Goal: Transaction & Acquisition: Purchase product/service

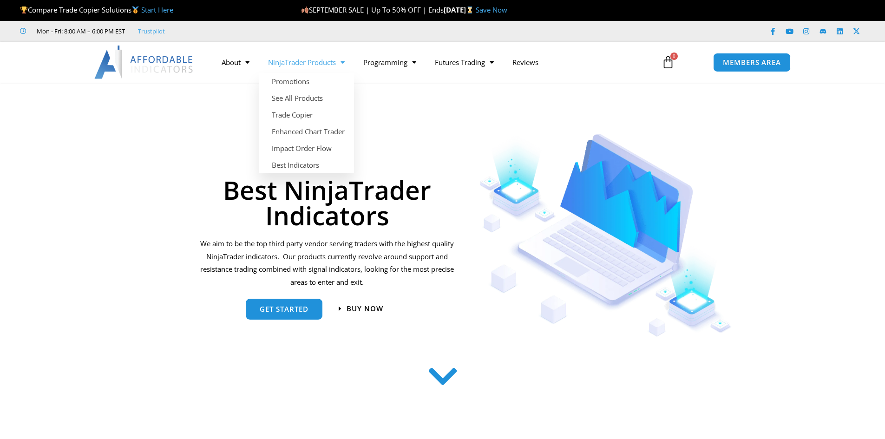
click at [301, 61] on link "NinjaTrader Products" at bounding box center [306, 62] width 95 height 21
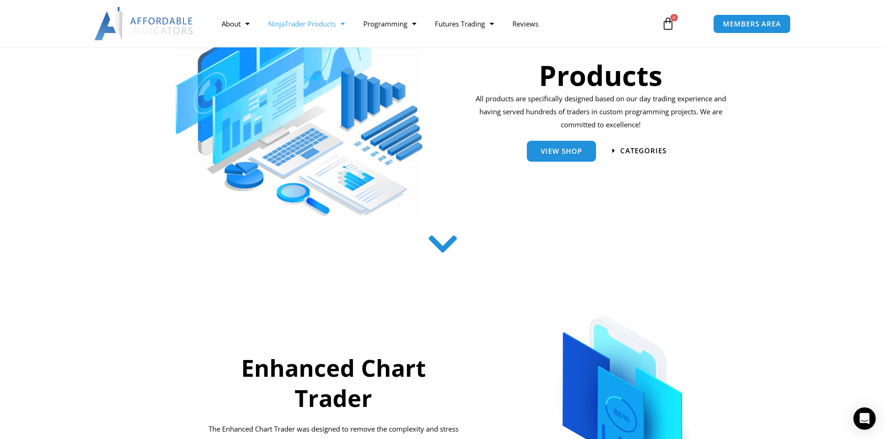
scroll to position [139, 0]
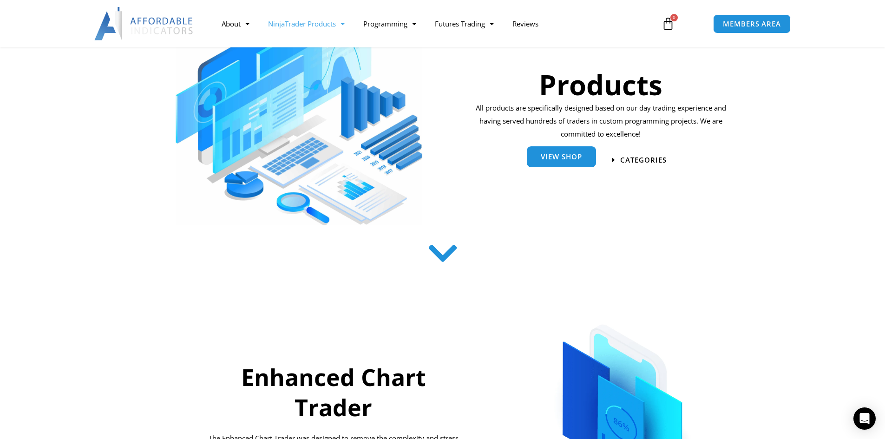
click at [539, 162] on link "View Shop" at bounding box center [561, 156] width 69 height 21
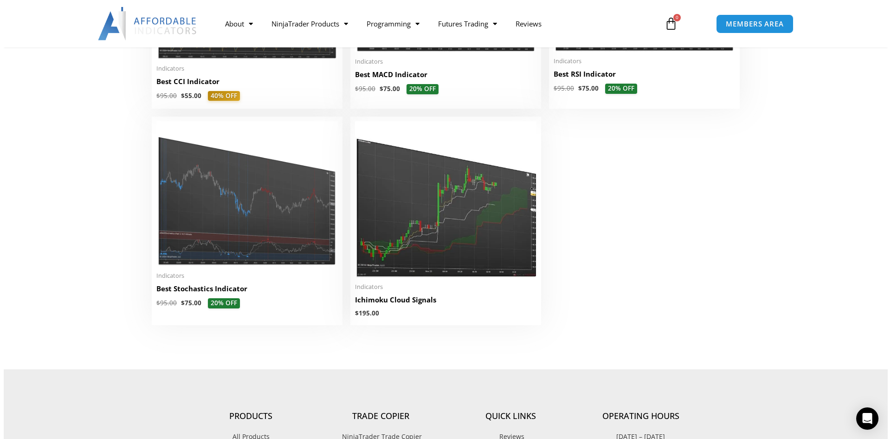
scroll to position [2089, 0]
